Goal: Task Accomplishment & Management: Manage account settings

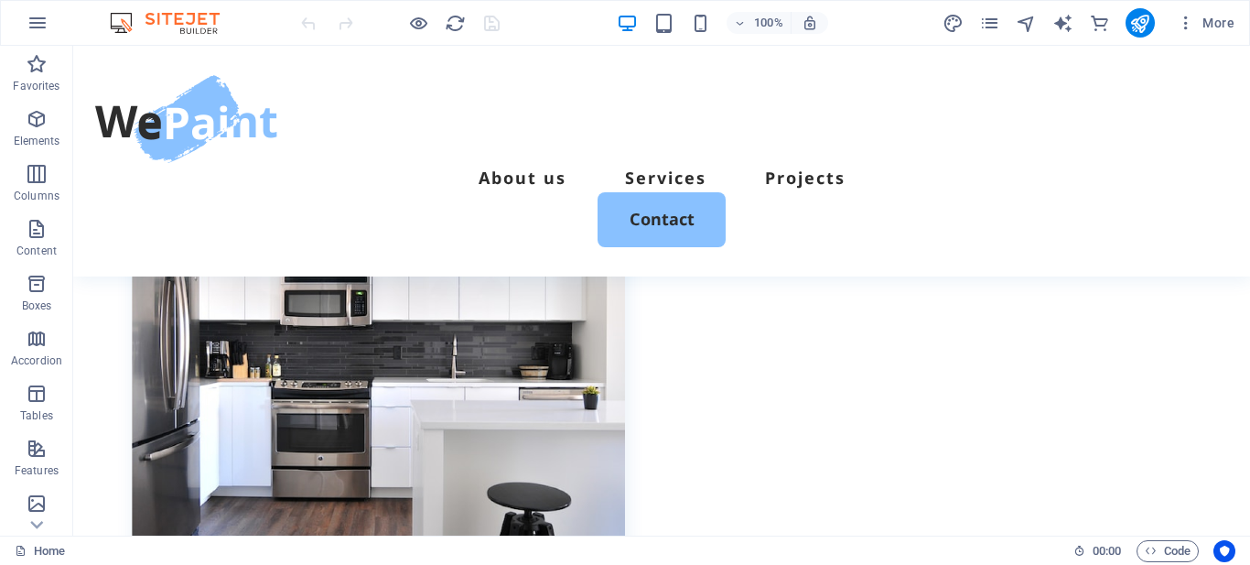
scroll to position [183, 0]
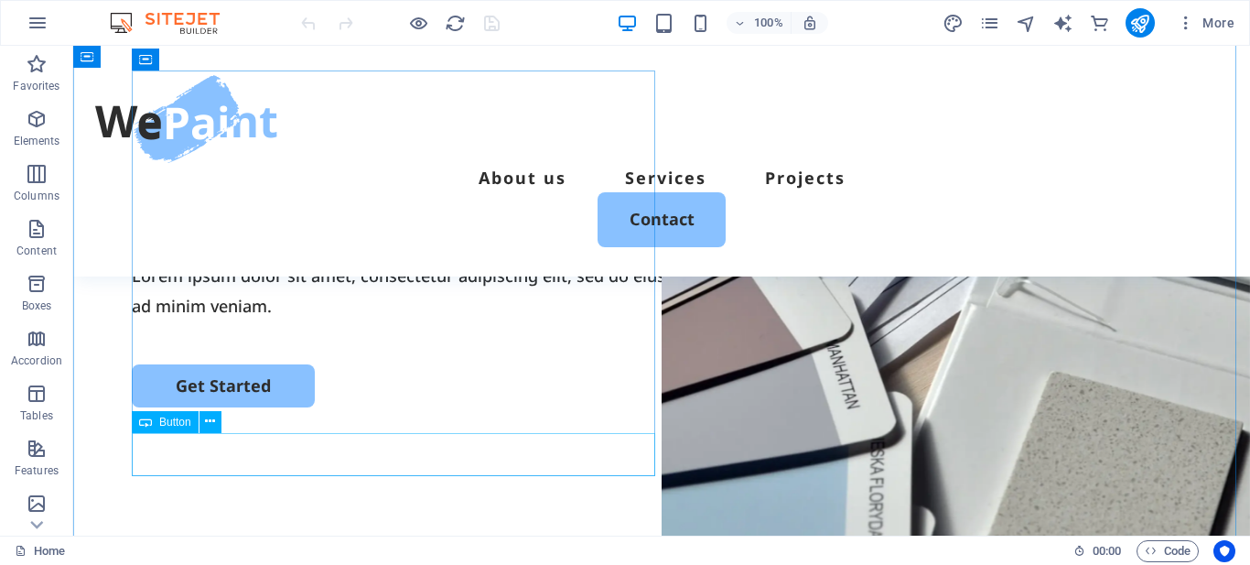
click at [259, 407] on div "Get Started" at bounding box center [662, 385] width 1060 height 43
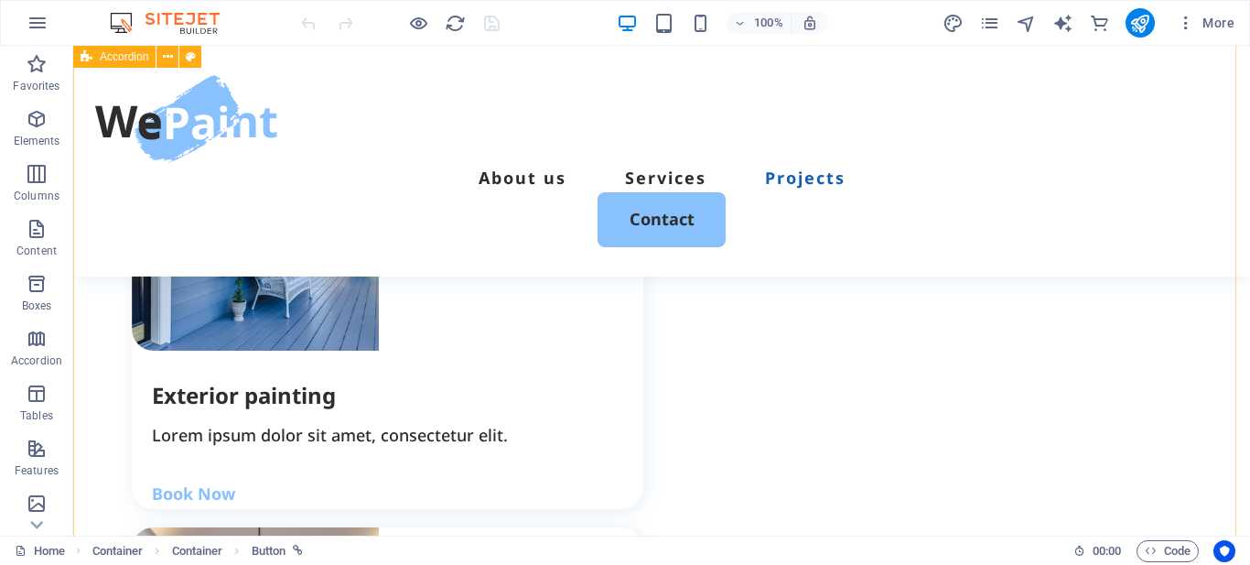
scroll to position [3661, 0]
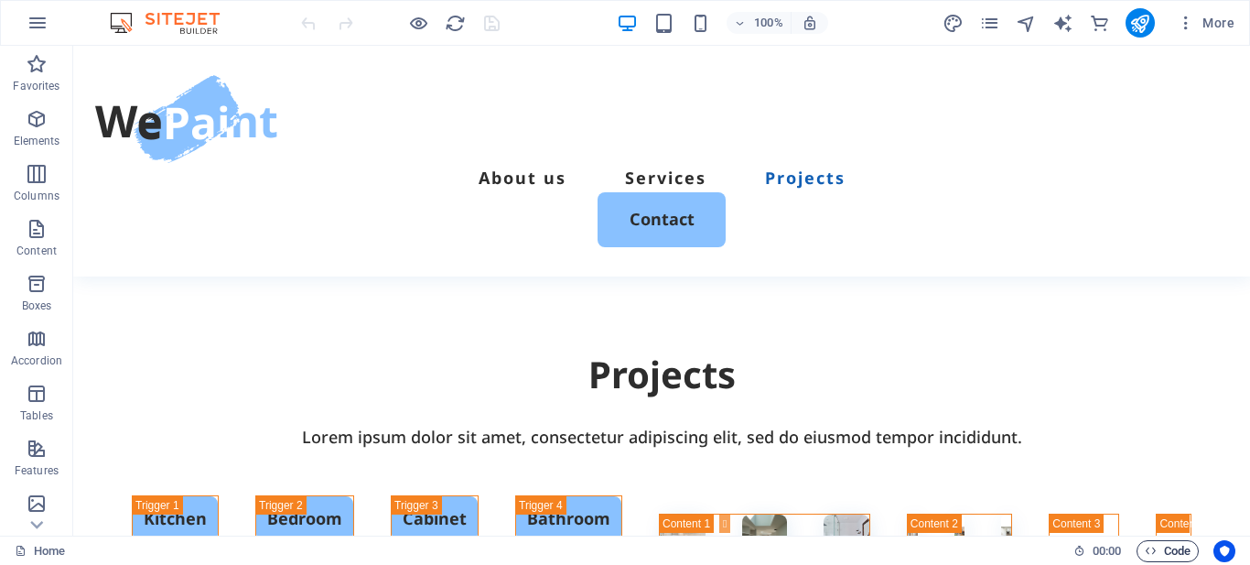
click at [1157, 554] on span "Code" at bounding box center [1168, 551] width 46 height 22
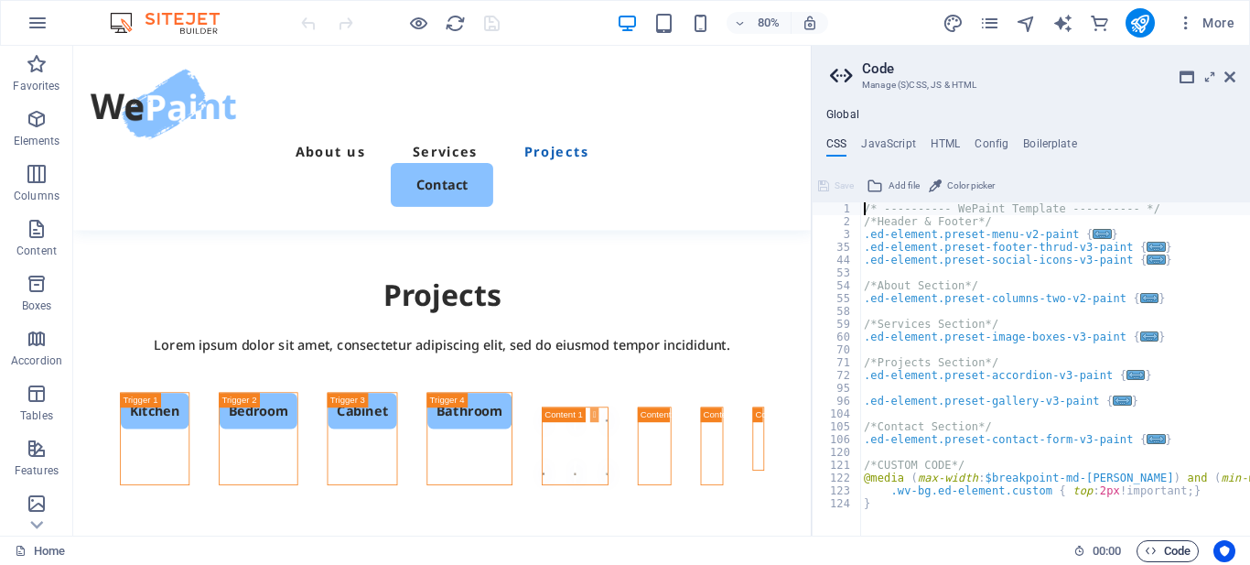
scroll to position [3596, 0]
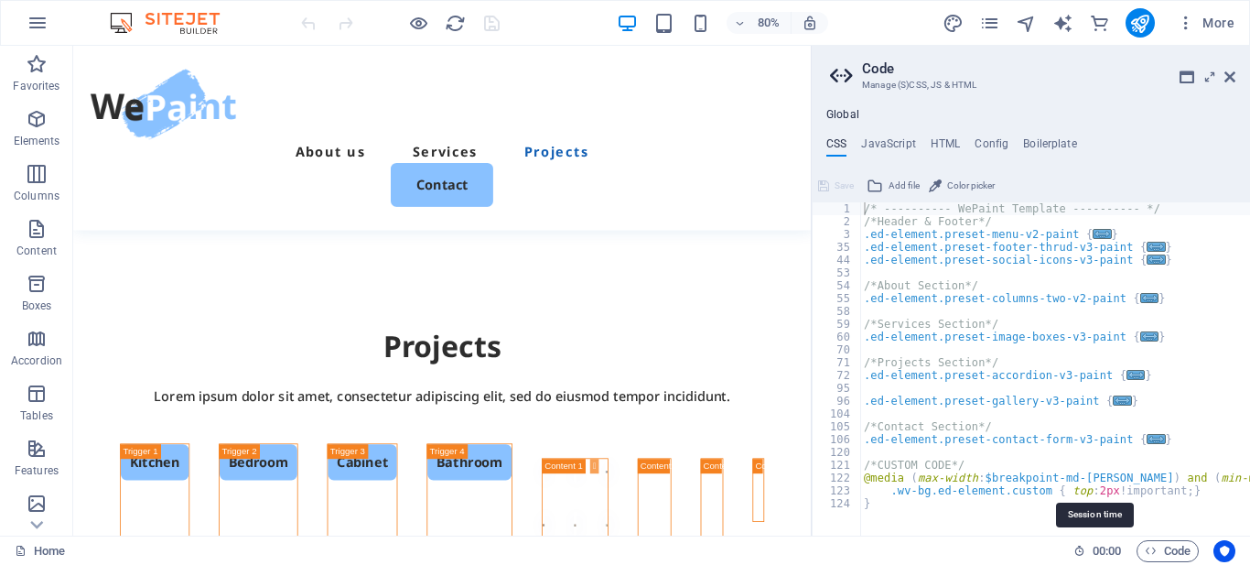
click at [1110, 550] on span "00 : 00" at bounding box center [1107, 551] width 28 height 22
click at [1229, 79] on icon at bounding box center [1229, 77] width 11 height 15
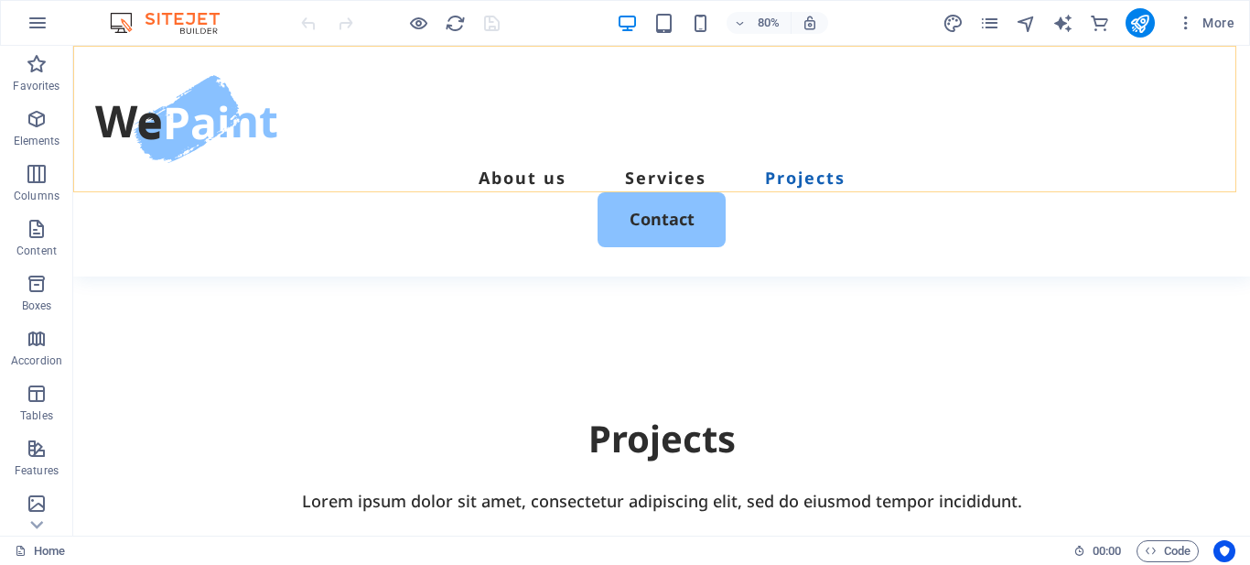
scroll to position [3661, 0]
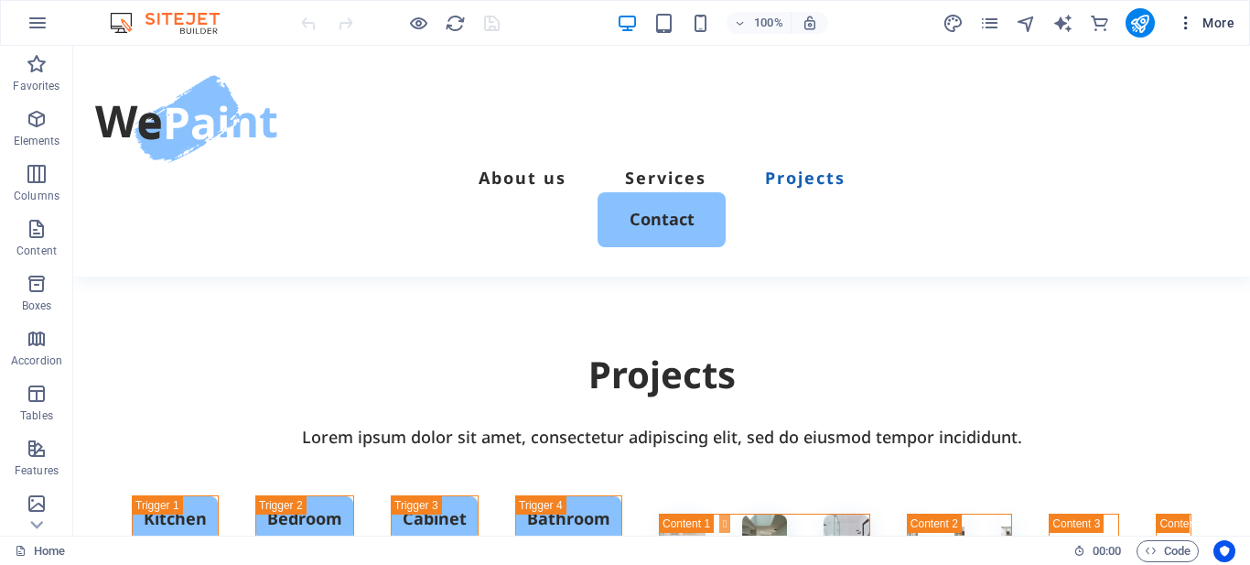
click at [1213, 10] on button "More" at bounding box center [1206, 22] width 72 height 29
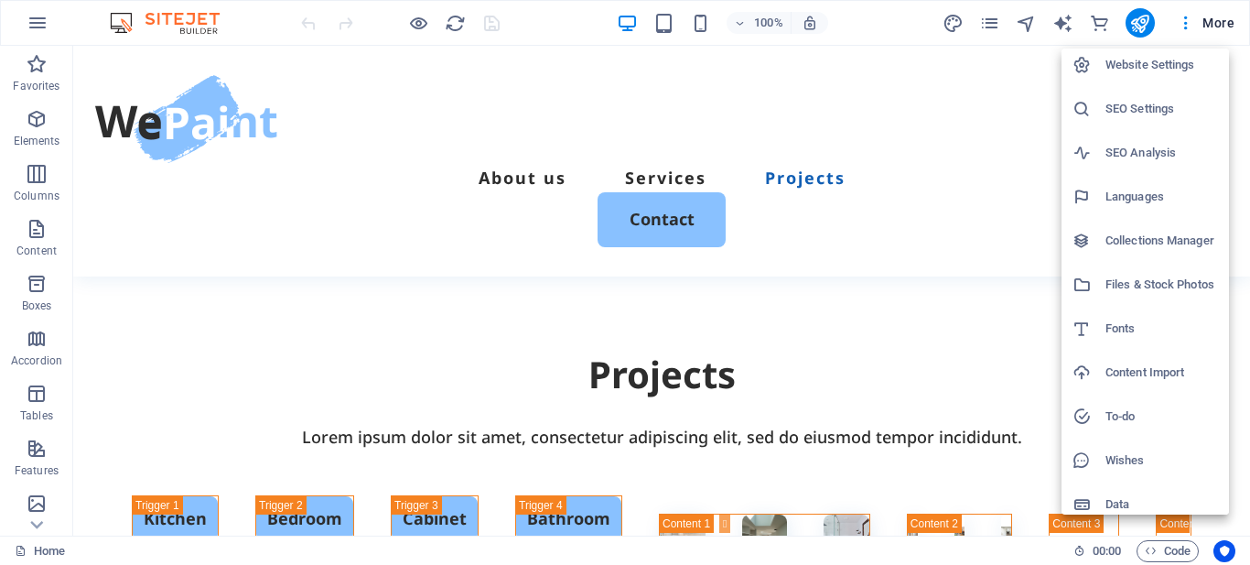
scroll to position [0, 0]
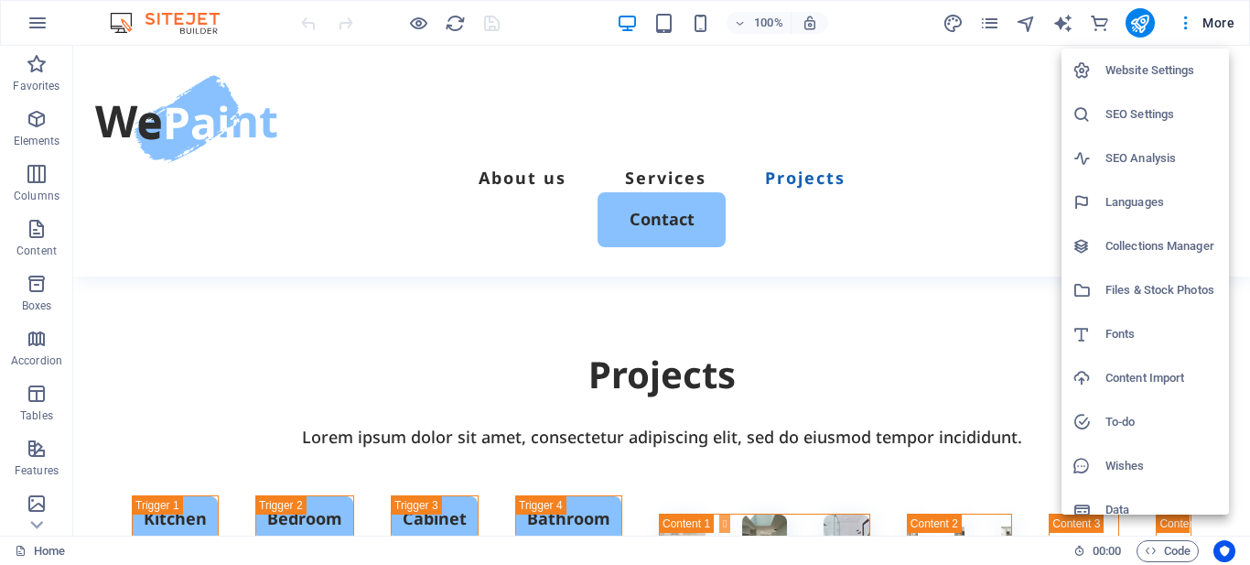
click at [1127, 193] on h6 "Languages" at bounding box center [1161, 202] width 113 height 22
select select "6"
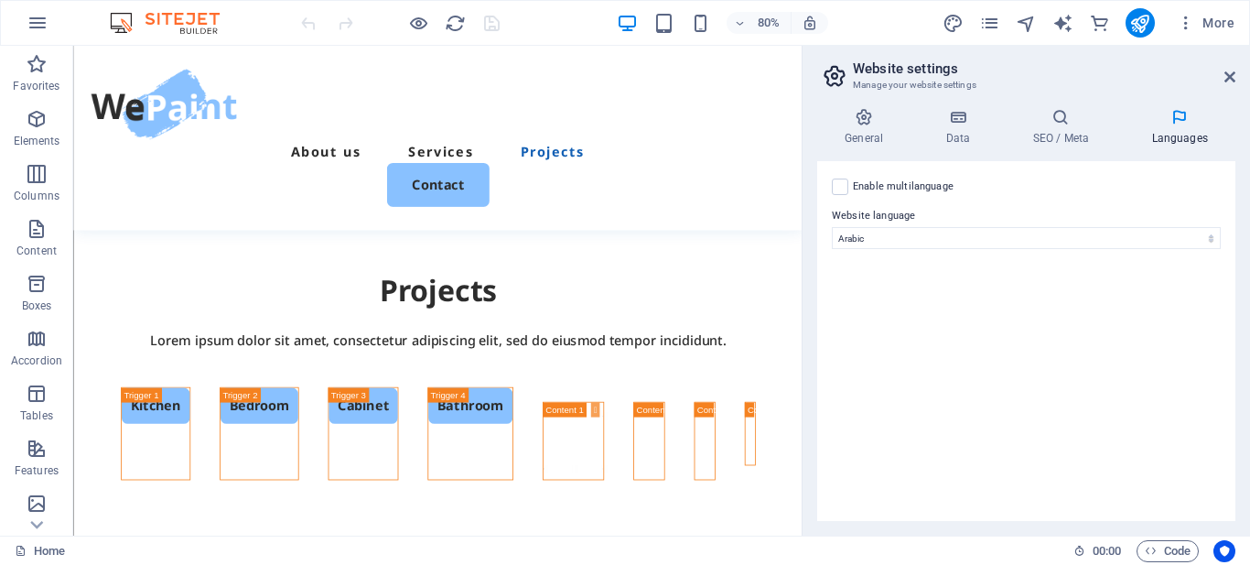
scroll to position [3589, 0]
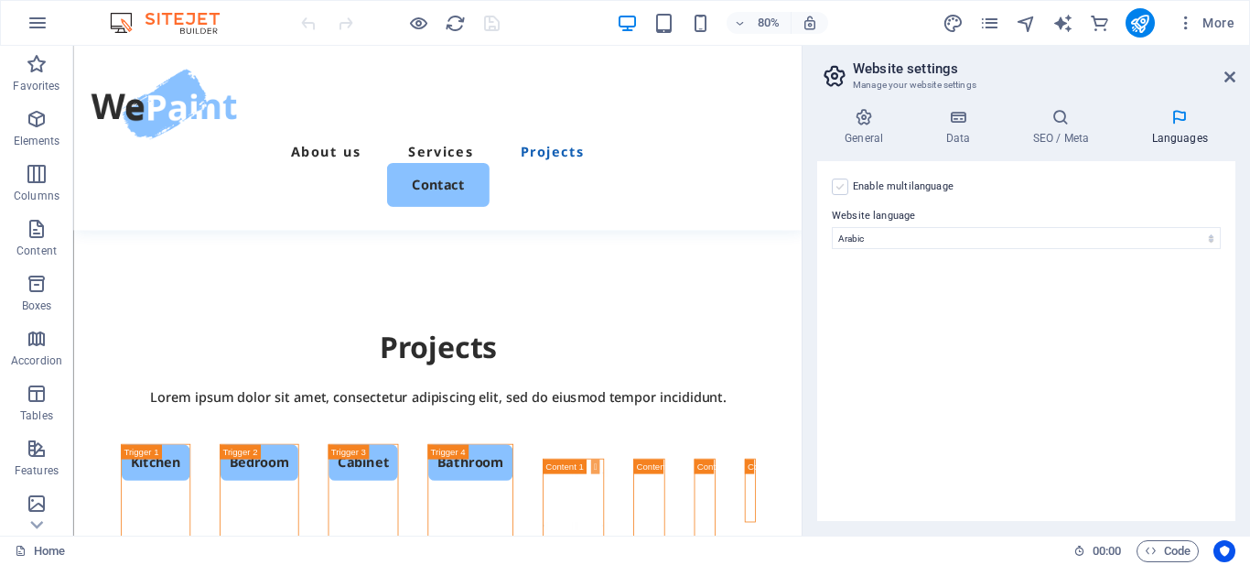
click at [841, 187] on label at bounding box center [840, 186] width 16 height 16
click at [0, 0] on input "Enable multilanguage To disable multilanguage delete all languages until only o…" at bounding box center [0, 0] width 0 height 0
select select
click at [899, 231] on label "Language" at bounding box center [1040, 231] width 332 height 22
click at [903, 237] on label "Language" at bounding box center [1040, 231] width 332 height 22
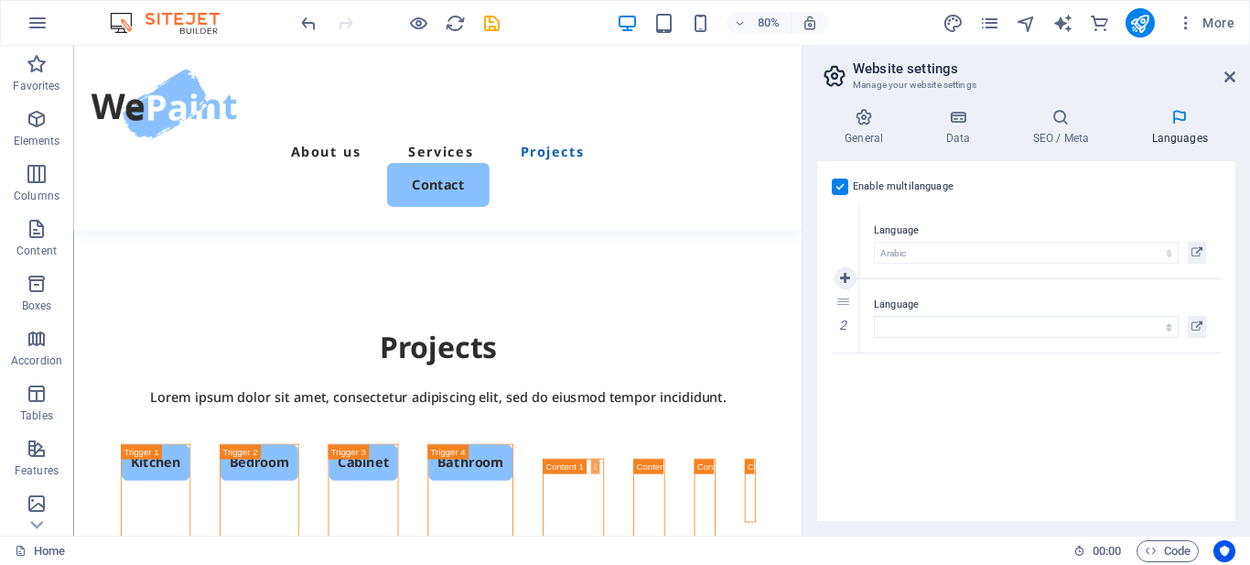
click at [891, 227] on label "Language" at bounding box center [1040, 231] width 332 height 22
click at [1138, 20] on icon "publish" at bounding box center [1139, 23] width 21 height 21
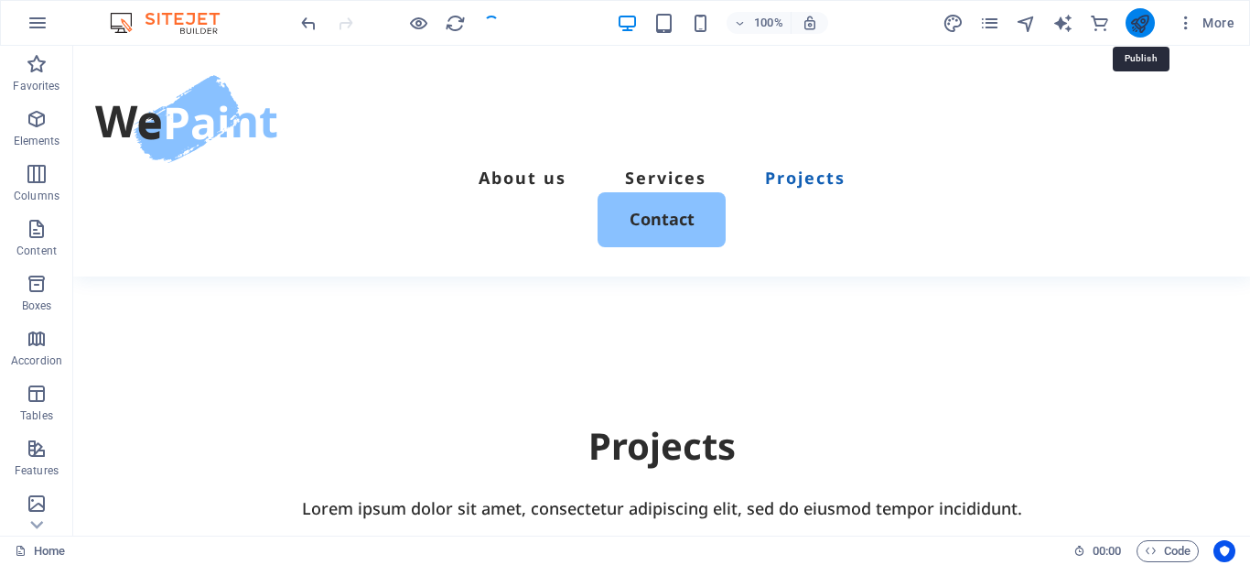
scroll to position [3661, 0]
